Goal: Information Seeking & Learning: Learn about a topic

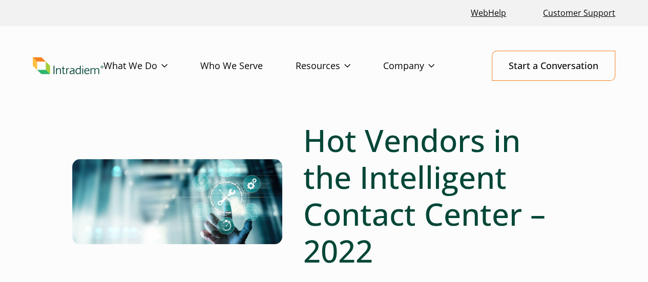
click at [310, 153] on h1 "Hot Vendors in the Intelligent Contact Center – 2022" at bounding box center [439, 195] width 273 height 147
click at [376, 148] on h1 "Hot Vendors in the Intelligent Contact Center – 2022" at bounding box center [439, 195] width 273 height 147
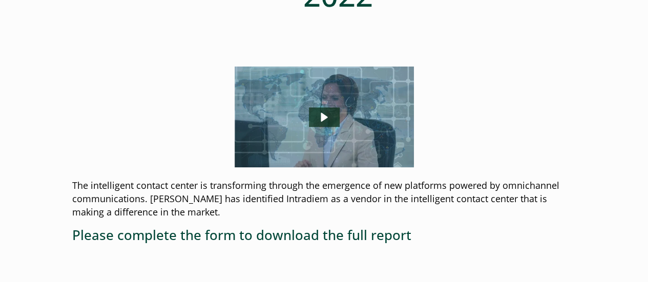
scroll to position [358, 0]
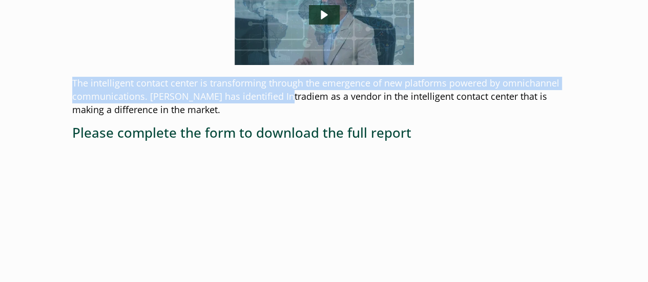
drag, startPoint x: 63, startPoint y: 73, endPoint x: 281, endPoint y: 103, distance: 219.7
click at [281, 103] on div "Hot Vendors in the Intelligent Contact Center – 2022 The intelligent contact ce…" at bounding box center [324, 172] width 648 height 819
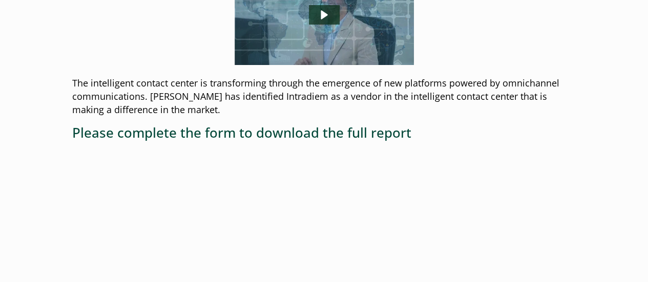
click at [278, 117] on div "The intelligent contact center is transforming through the emergence of new pla…" at bounding box center [324, 232] width 504 height 536
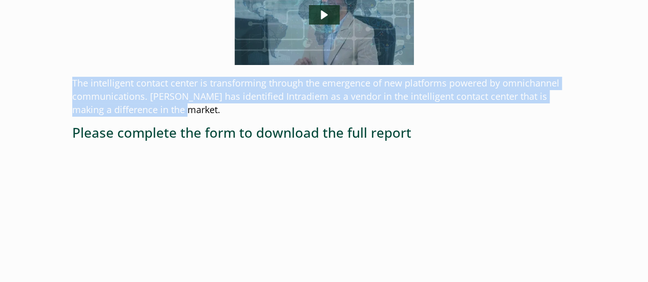
drag, startPoint x: 99, startPoint y: 89, endPoint x: 193, endPoint y: 107, distance: 95.5
click at [193, 107] on div "Hot Vendors in the Intelligent Contact Center – 2022 The intelligent contact ce…" at bounding box center [324, 172] width 648 height 819
copy p "The intelligent contact center is transforming through the emergence of new pla…"
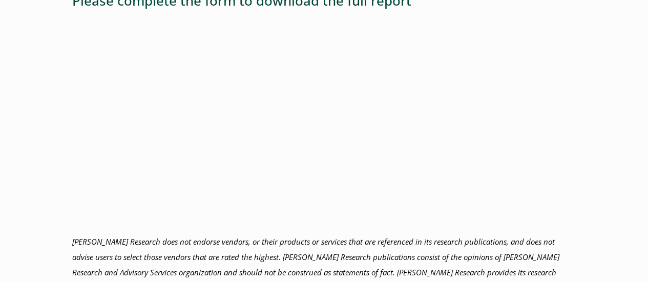
scroll to position [512, 0]
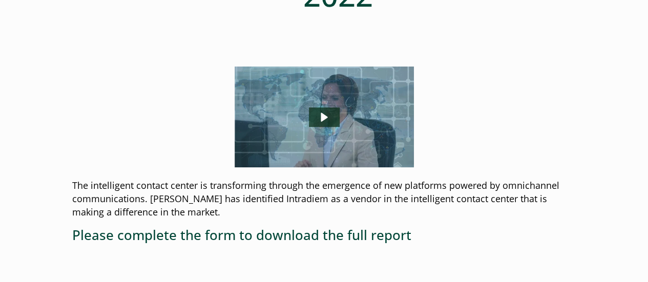
scroll to position [358, 0]
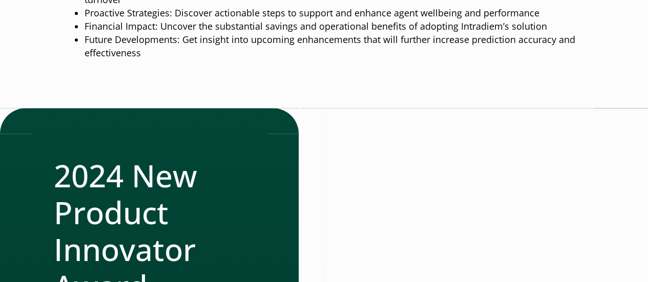
scroll to position [563, 0]
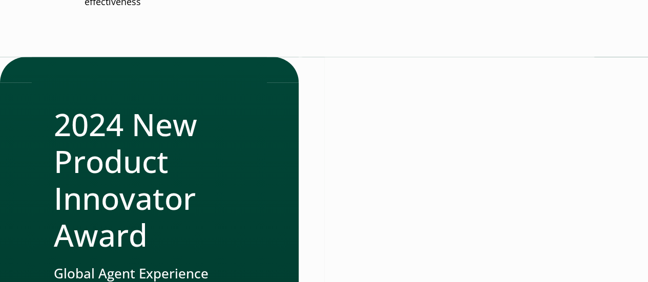
click at [338, 57] on div at bounding box center [459, 224] width 270 height 335
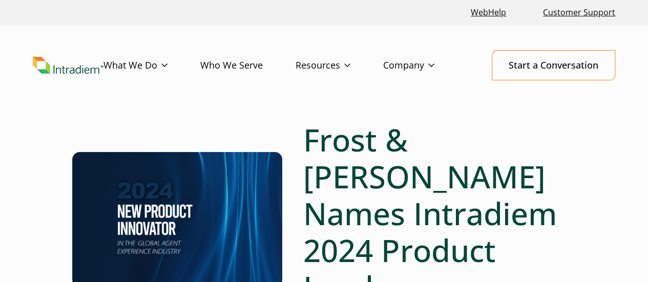
scroll to position [0, 0]
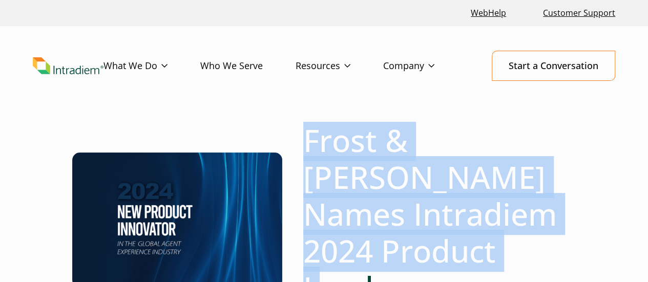
drag, startPoint x: 306, startPoint y: 141, endPoint x: 413, endPoint y: 243, distance: 148.1
click at [412, 244] on h1 "Frost & Sullivan Names Intradiem 2024 Product Leader" at bounding box center [439, 214] width 273 height 184
copy h1 "Frost & Sullivan Names Intradiem 2024 Product Leader"
click at [406, 203] on h1 "Frost & Sullivan Names Intradiem 2024 Product Leader" at bounding box center [439, 214] width 273 height 184
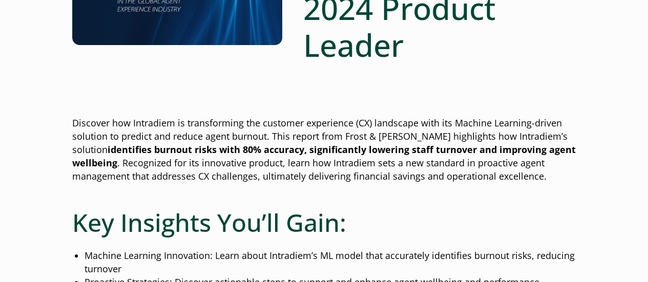
scroll to position [256, 0]
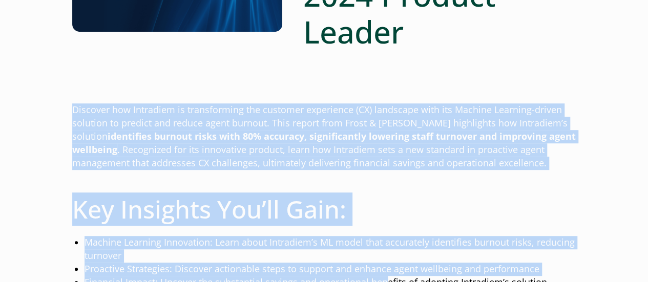
drag, startPoint x: 115, startPoint y: 98, endPoint x: 384, endPoint y: 251, distance: 309.7
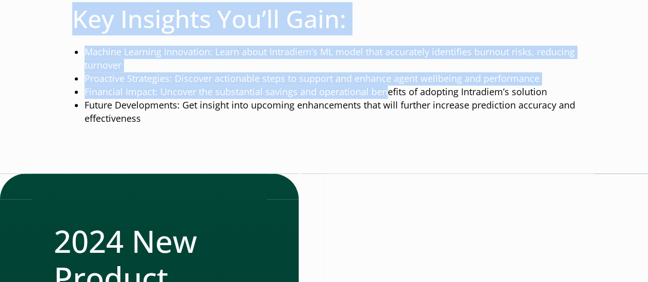
scroll to position [461, 0]
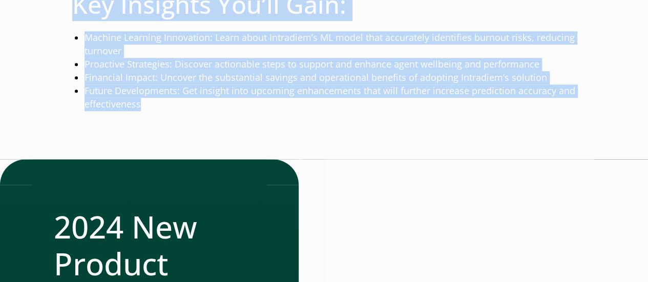
click at [357, 119] on div at bounding box center [324, 139] width 504 height 40
copy div "Discover how Intradiem is transforming the customer experience (CX) landscape w…"
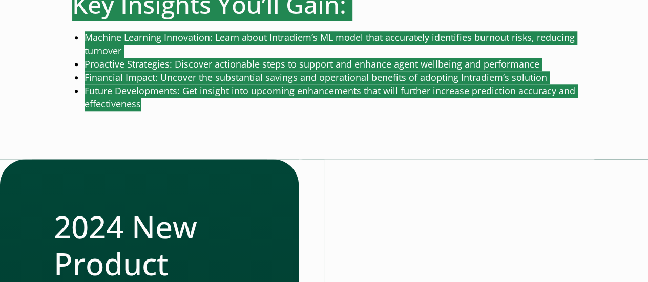
scroll to position [563, 0]
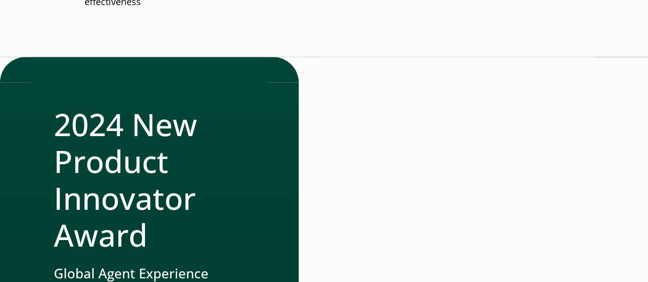
click at [330, 177] on div at bounding box center [459, 224] width 270 height 335
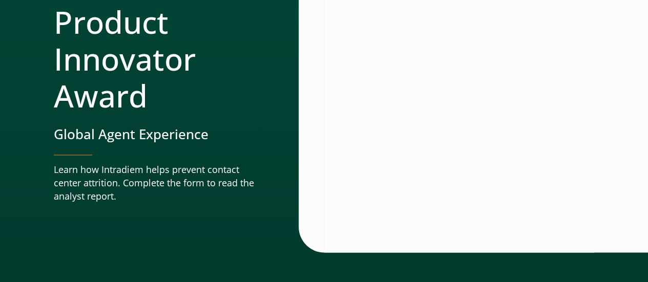
scroll to position [717, 0]
